Goal: Task Accomplishment & Management: Manage account settings

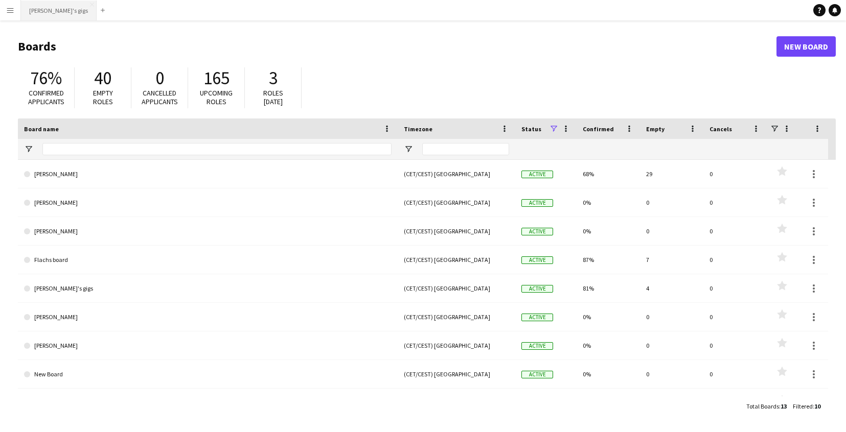
click at [48, 14] on button "[PERSON_NAME]'s gigs Close" at bounding box center [59, 11] width 76 height 20
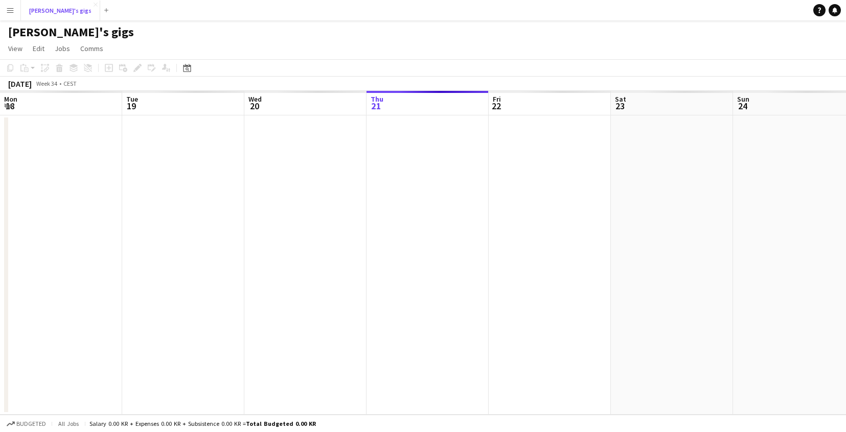
scroll to position [0, 244]
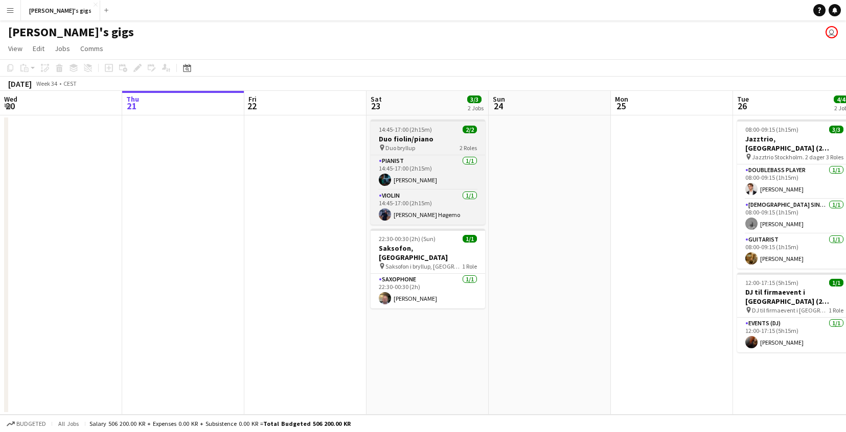
click at [450, 141] on h3 "Duo fiolin/piano" at bounding box center [427, 138] width 114 height 9
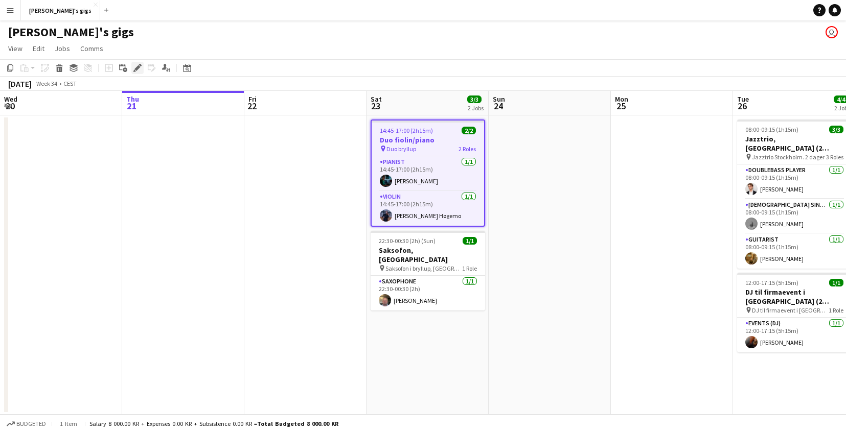
click at [139, 71] on icon "Edit" at bounding box center [137, 68] width 8 height 8
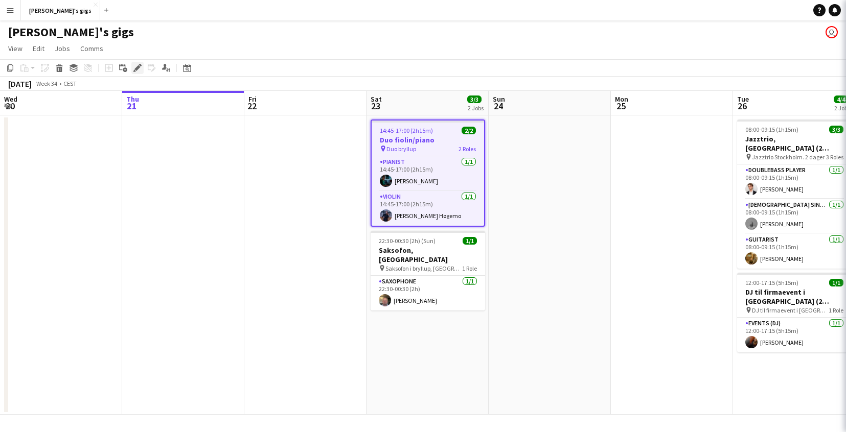
type input "**********"
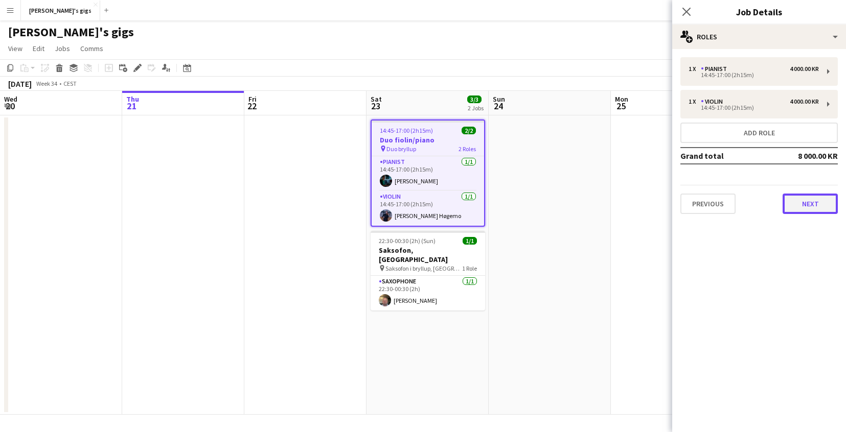
click at [814, 204] on button "Next" at bounding box center [809, 204] width 55 height 20
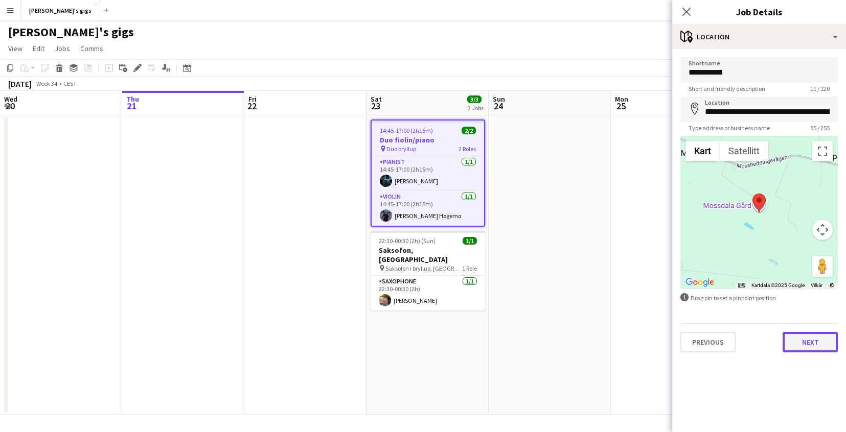
click at [809, 347] on button "Next" at bounding box center [809, 342] width 55 height 20
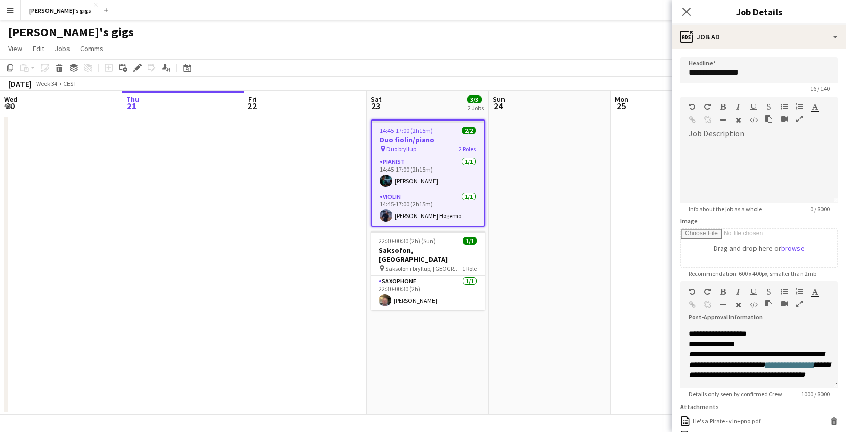
scroll to position [277, 0]
drag, startPoint x: 771, startPoint y: 363, endPoint x: 730, endPoint y: 351, distance: 43.5
click at [730, 351] on p "**********" at bounding box center [758, 349] width 141 height 61
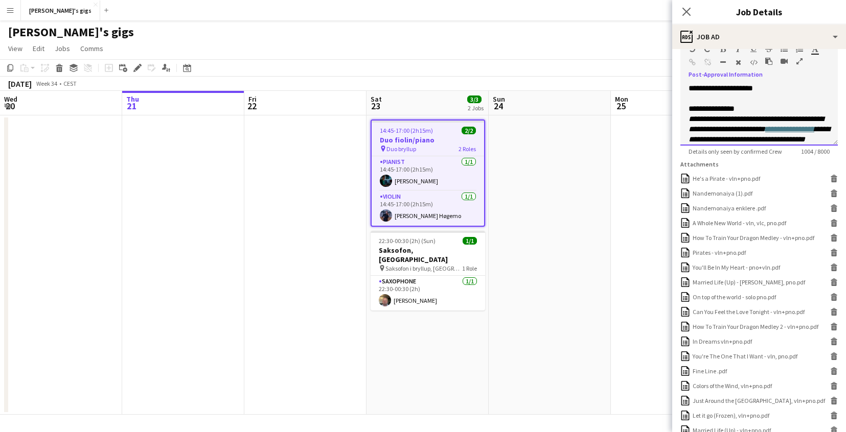
scroll to position [347, 0]
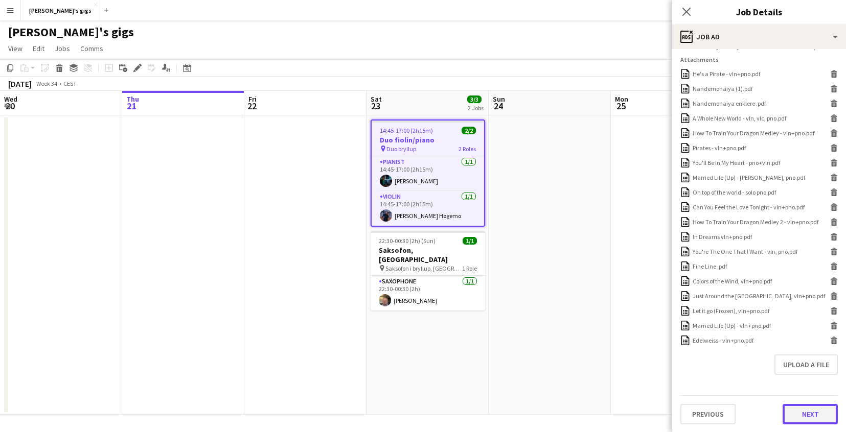
click at [818, 414] on button "Next" at bounding box center [809, 414] width 55 height 20
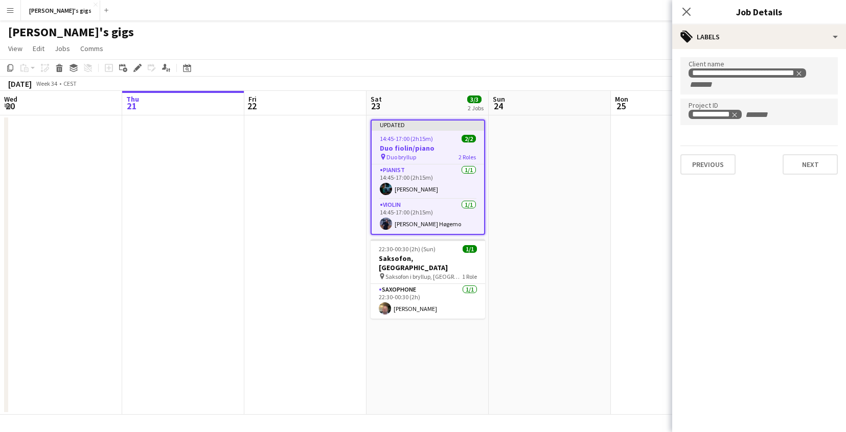
scroll to position [0, 0]
click at [818, 169] on button "Next" at bounding box center [809, 164] width 55 height 20
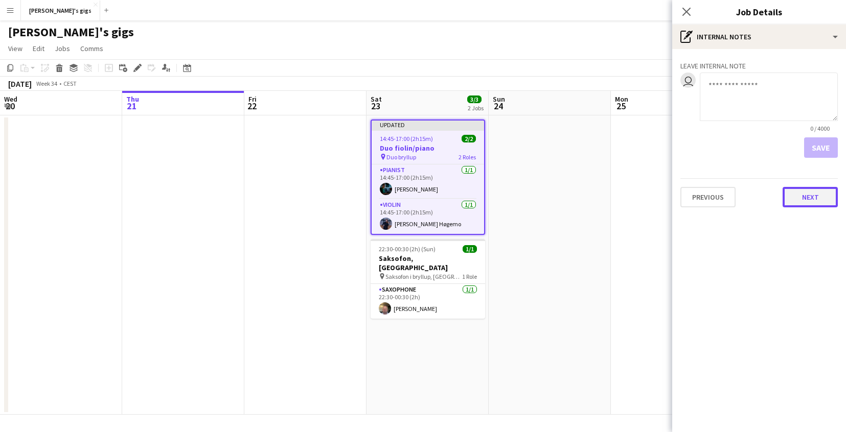
click at [811, 199] on button "Next" at bounding box center [809, 197] width 55 height 20
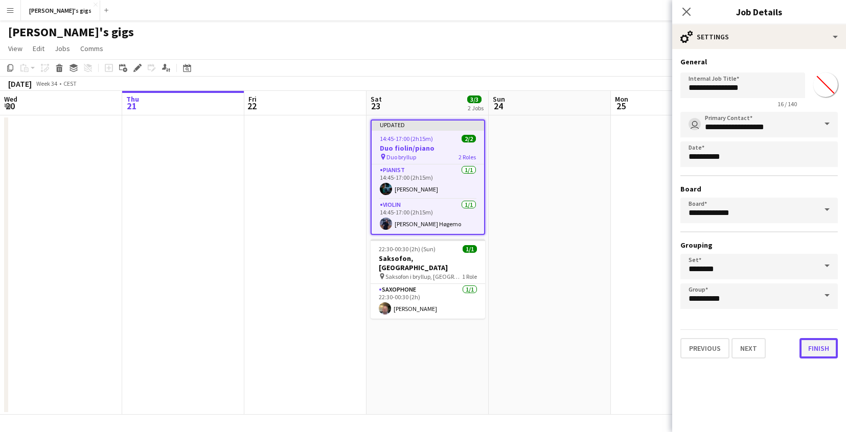
click at [809, 353] on button "Finish" at bounding box center [818, 348] width 38 height 20
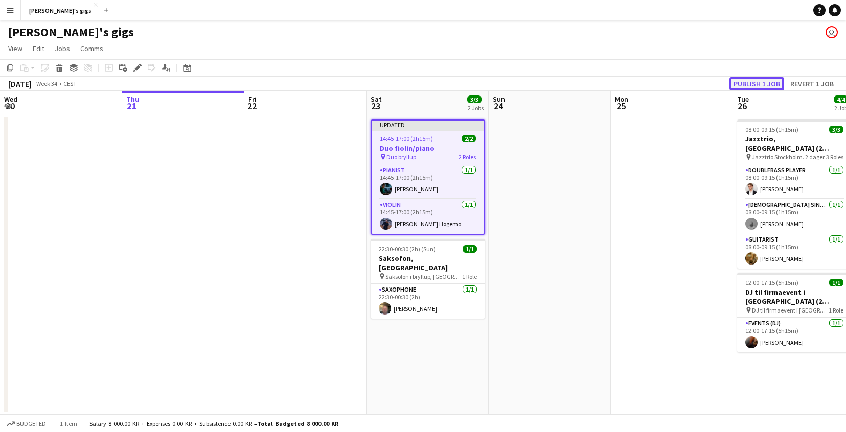
click at [757, 82] on button "Publish 1 job" at bounding box center [756, 83] width 55 height 13
